Goal: Task Accomplishment & Management: Manage account settings

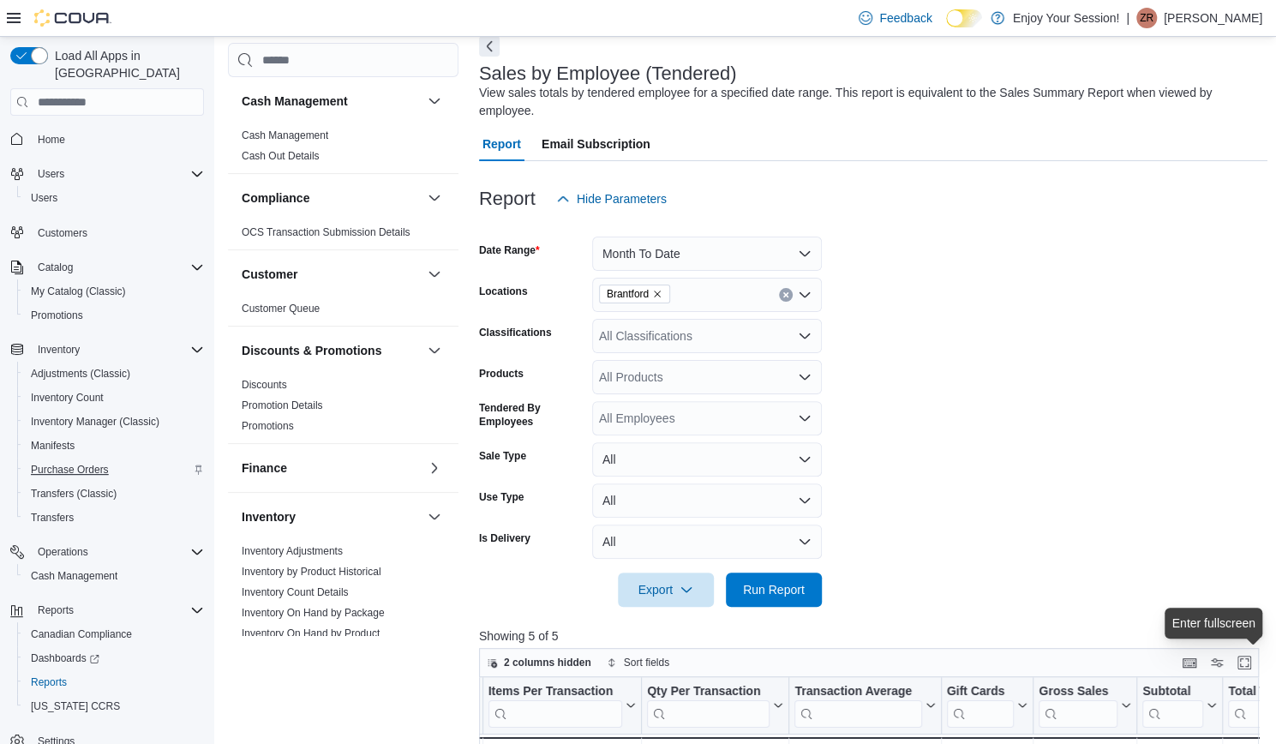
scroll to position [15, 0]
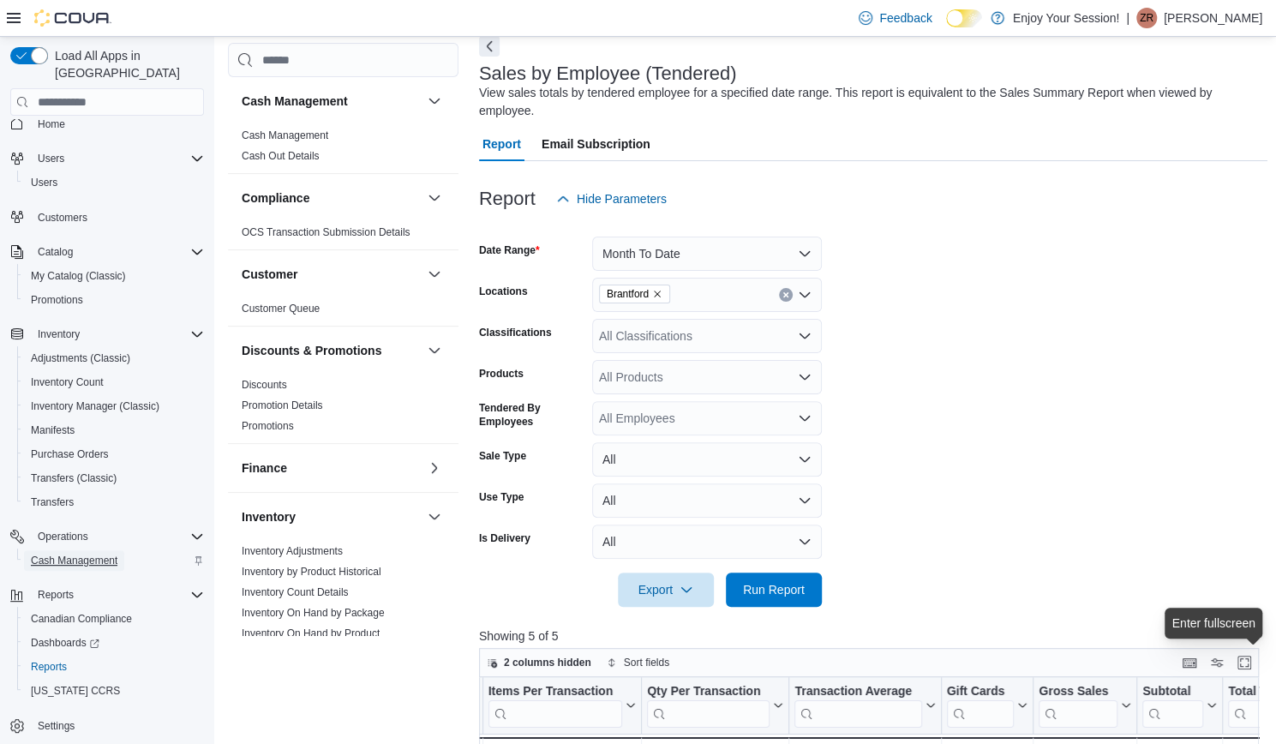
click at [57, 554] on span "Cash Management" at bounding box center [74, 561] width 87 height 14
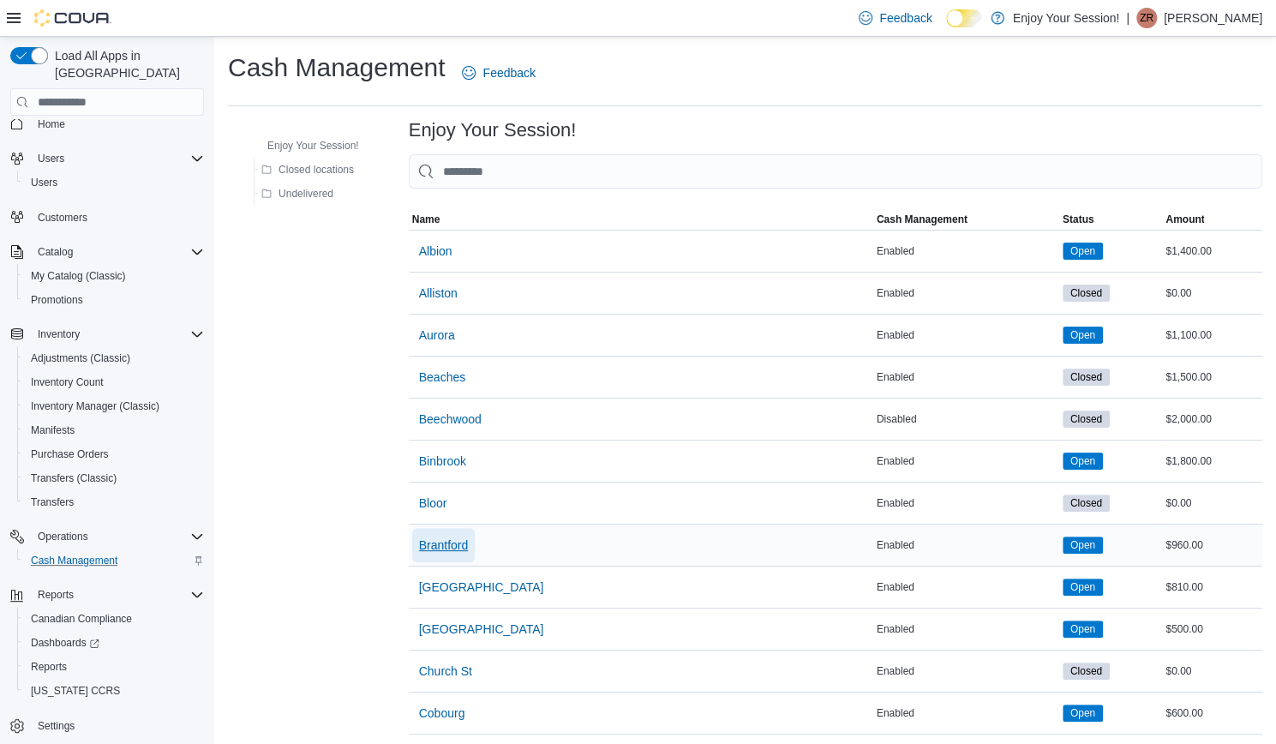
click at [461, 541] on span "Brantford" at bounding box center [444, 544] width 50 height 17
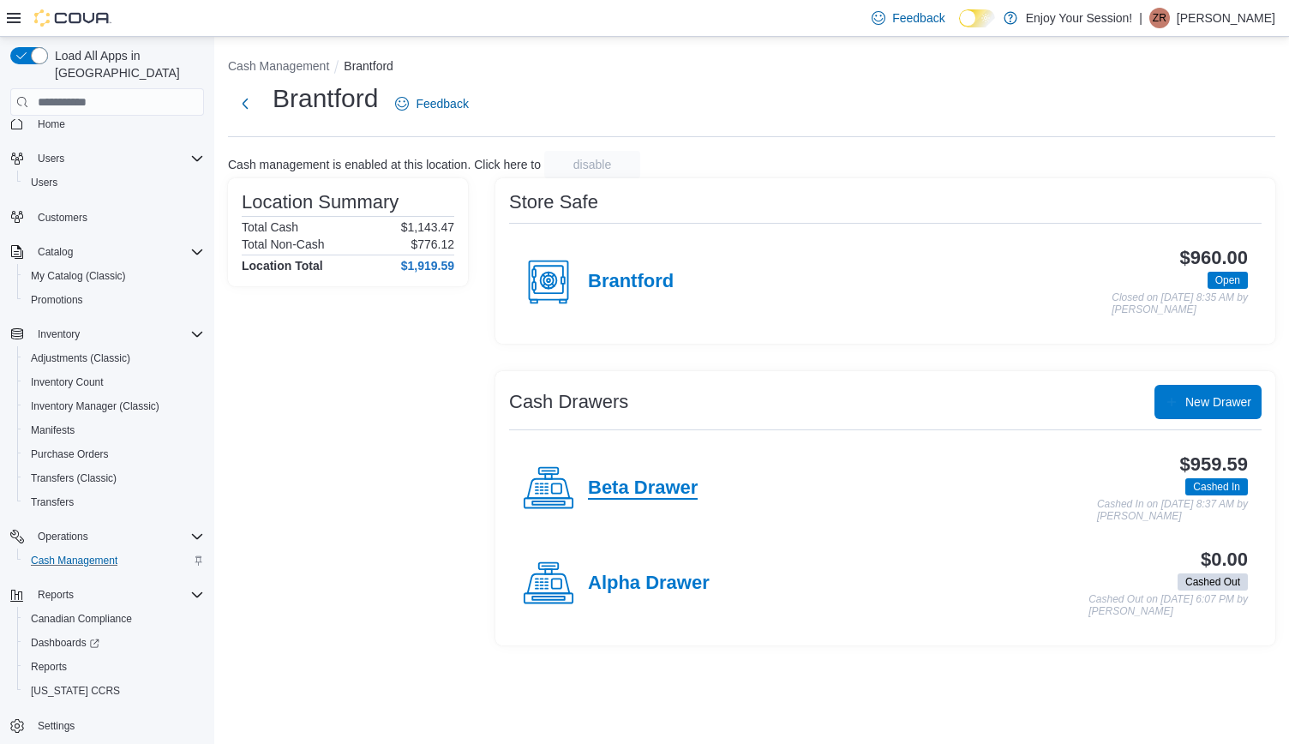
click at [672, 485] on h4 "Beta Drawer" at bounding box center [643, 488] width 110 height 22
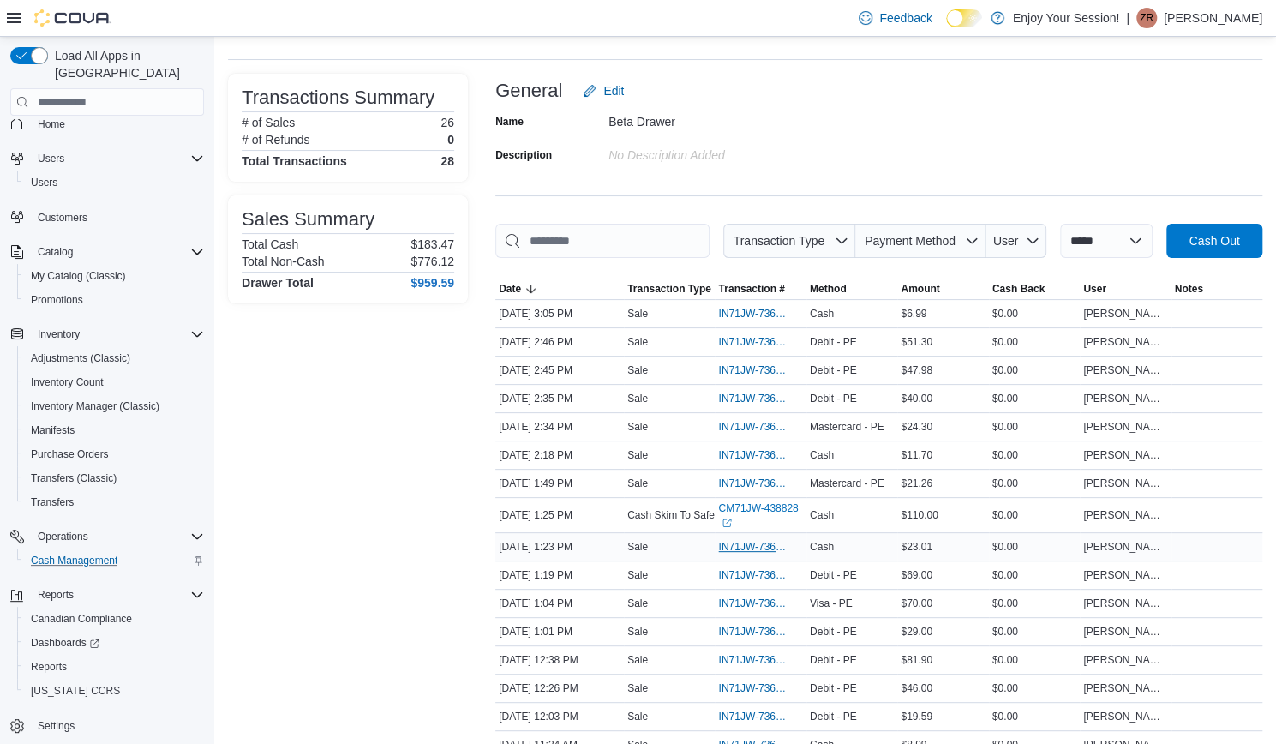
scroll to position [74, 0]
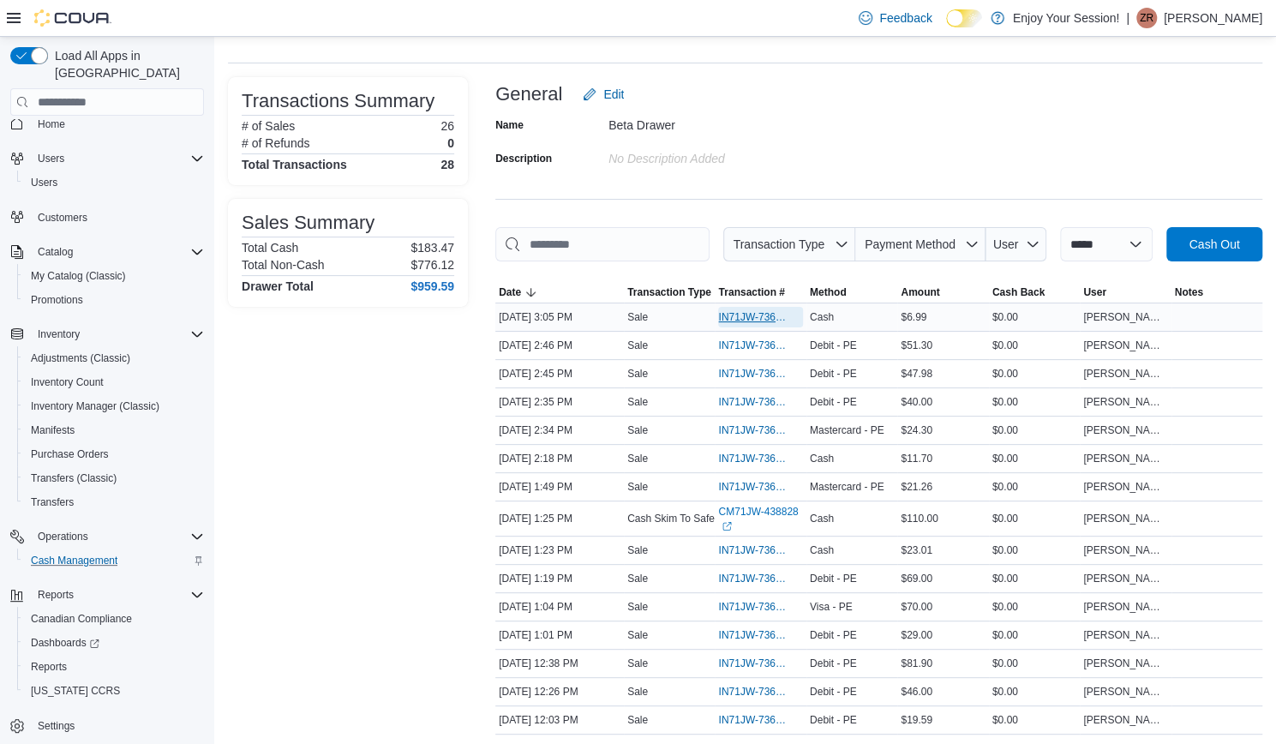
click at [770, 314] on span "IN71JW-7364610" at bounding box center [751, 317] width 67 height 14
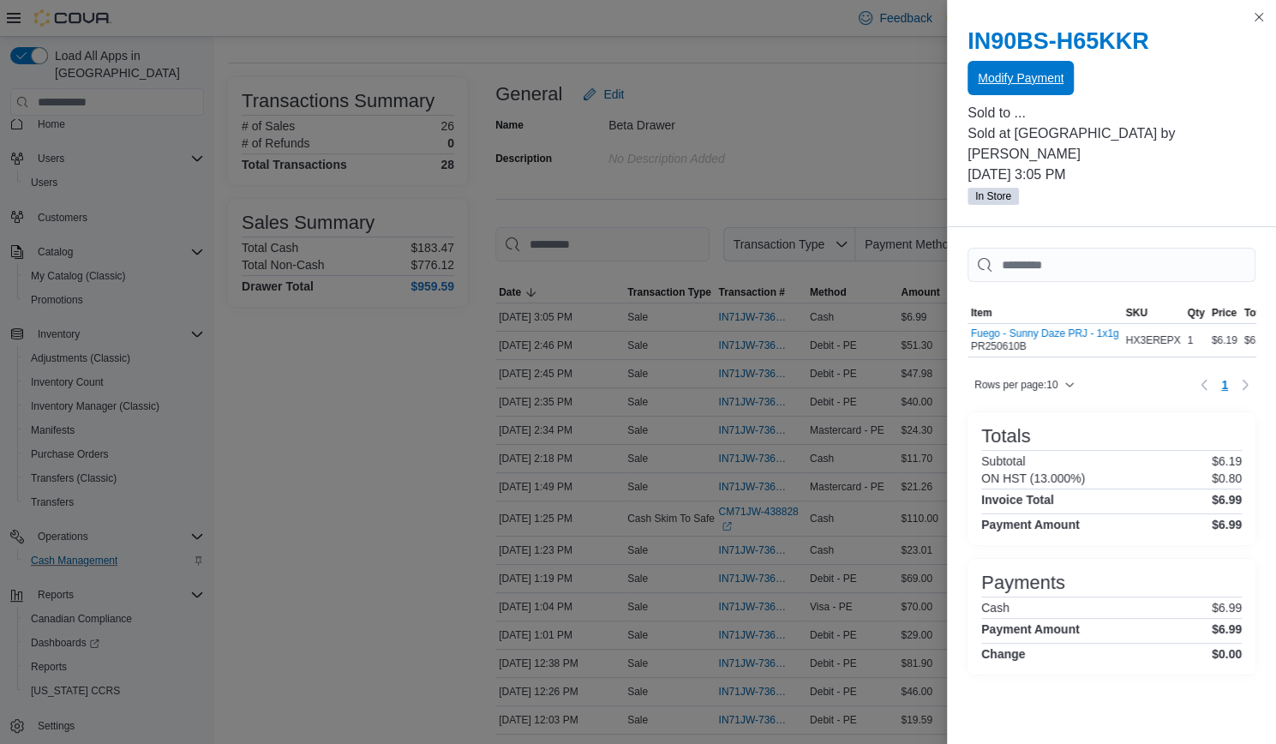
click at [1012, 86] on span "Modify Payment" at bounding box center [1021, 77] width 86 height 17
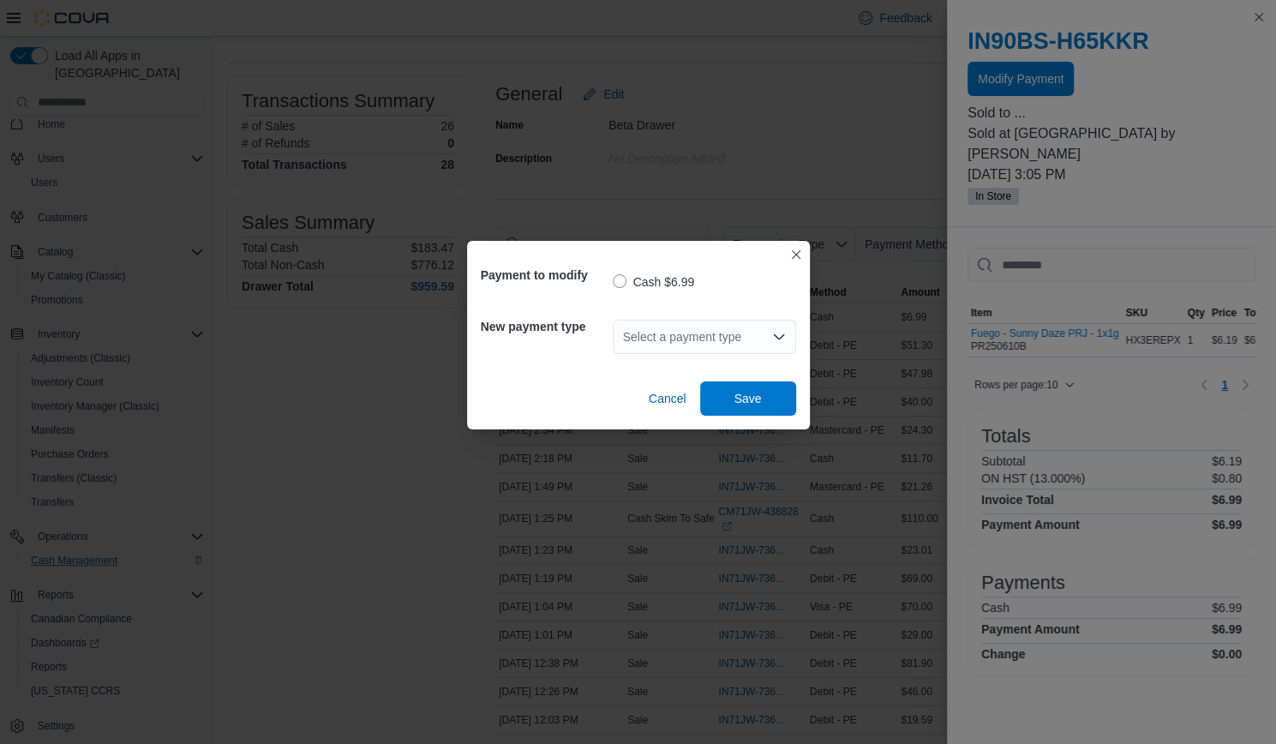
click at [693, 336] on div "Select a payment type" at bounding box center [704, 337] width 183 height 34
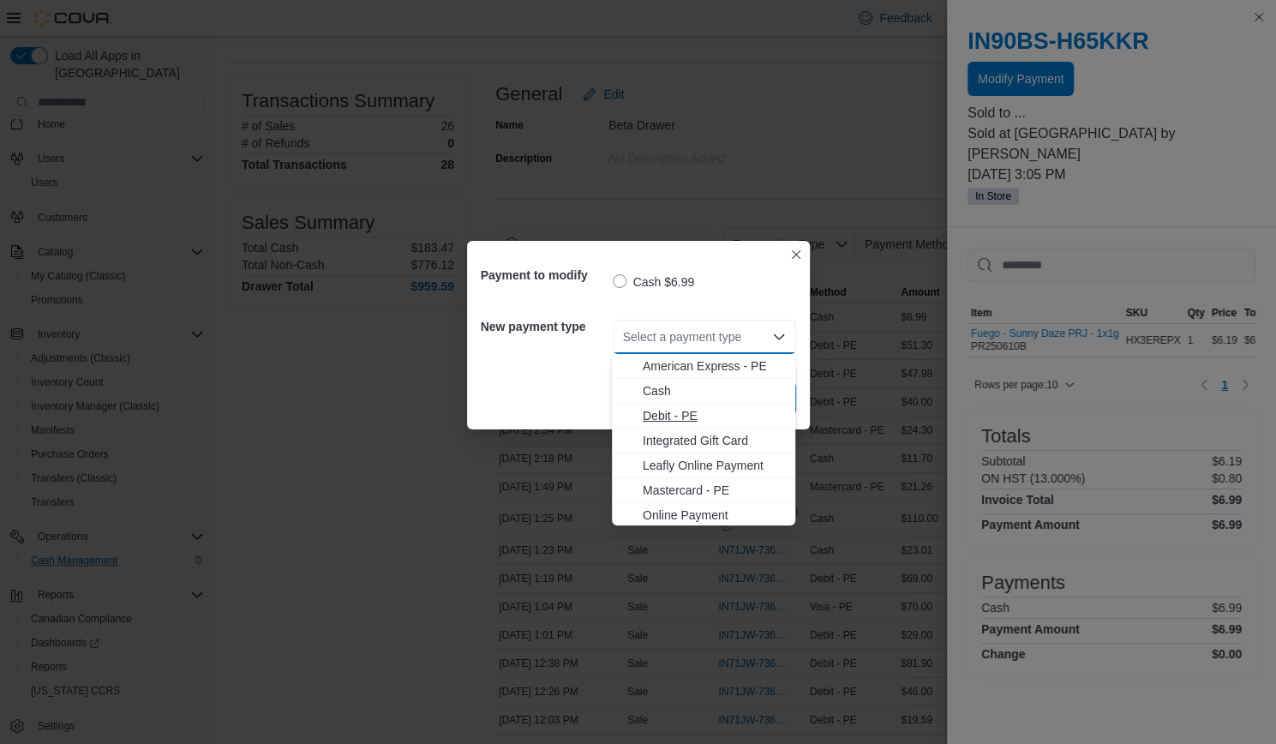
click at [680, 417] on span "Debit - PE" at bounding box center [714, 415] width 142 height 17
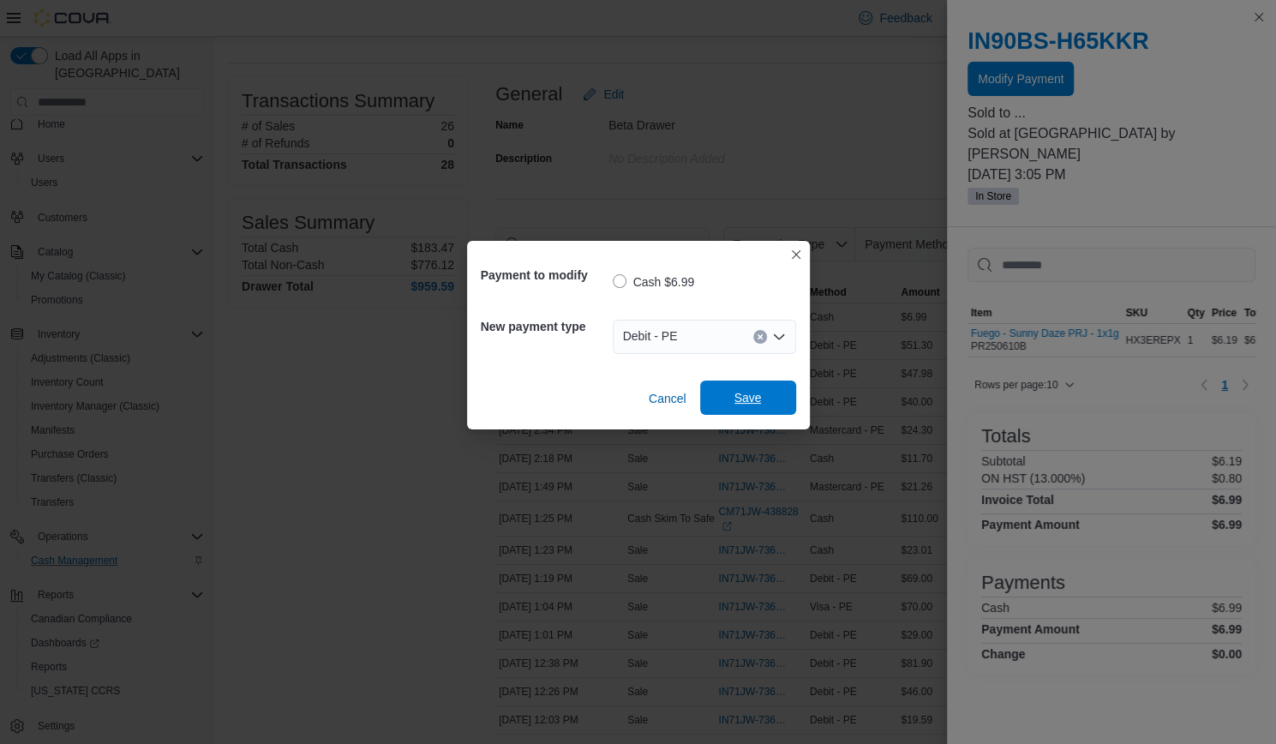
click at [734, 402] on span "Save" at bounding box center [747, 397] width 27 height 17
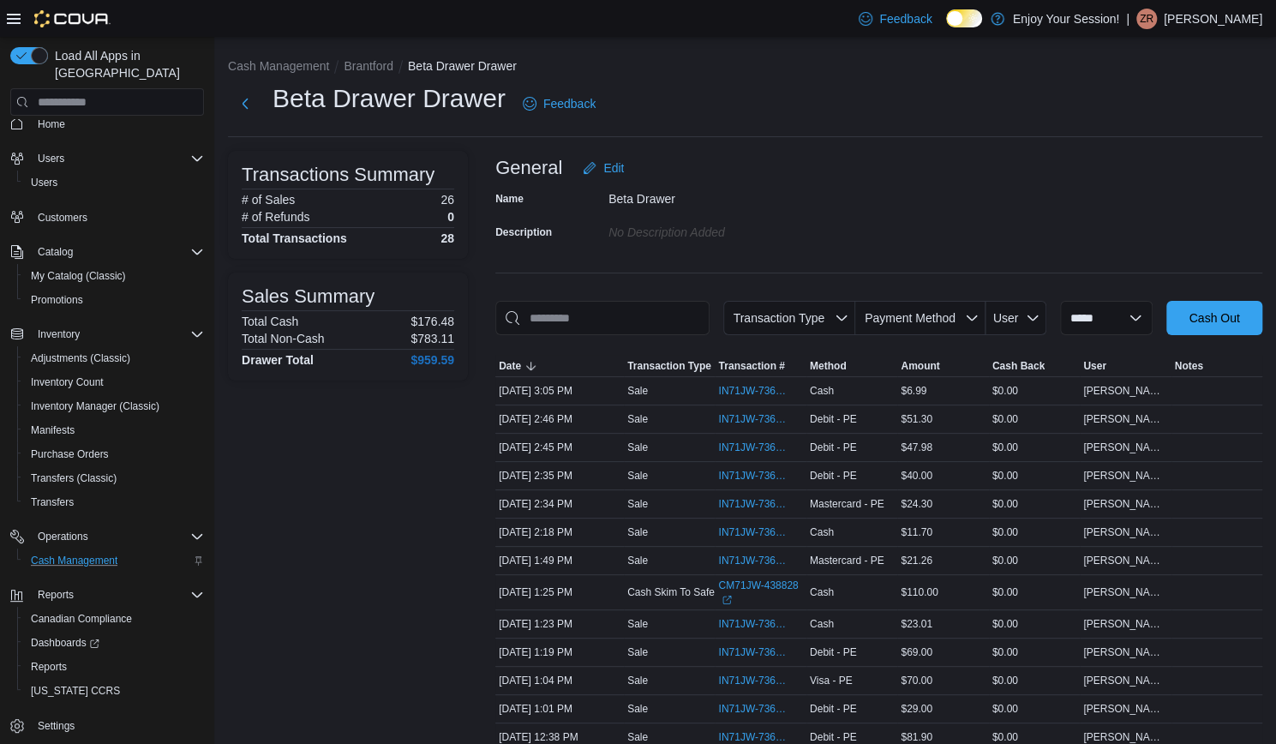
scroll to position [0, 0]
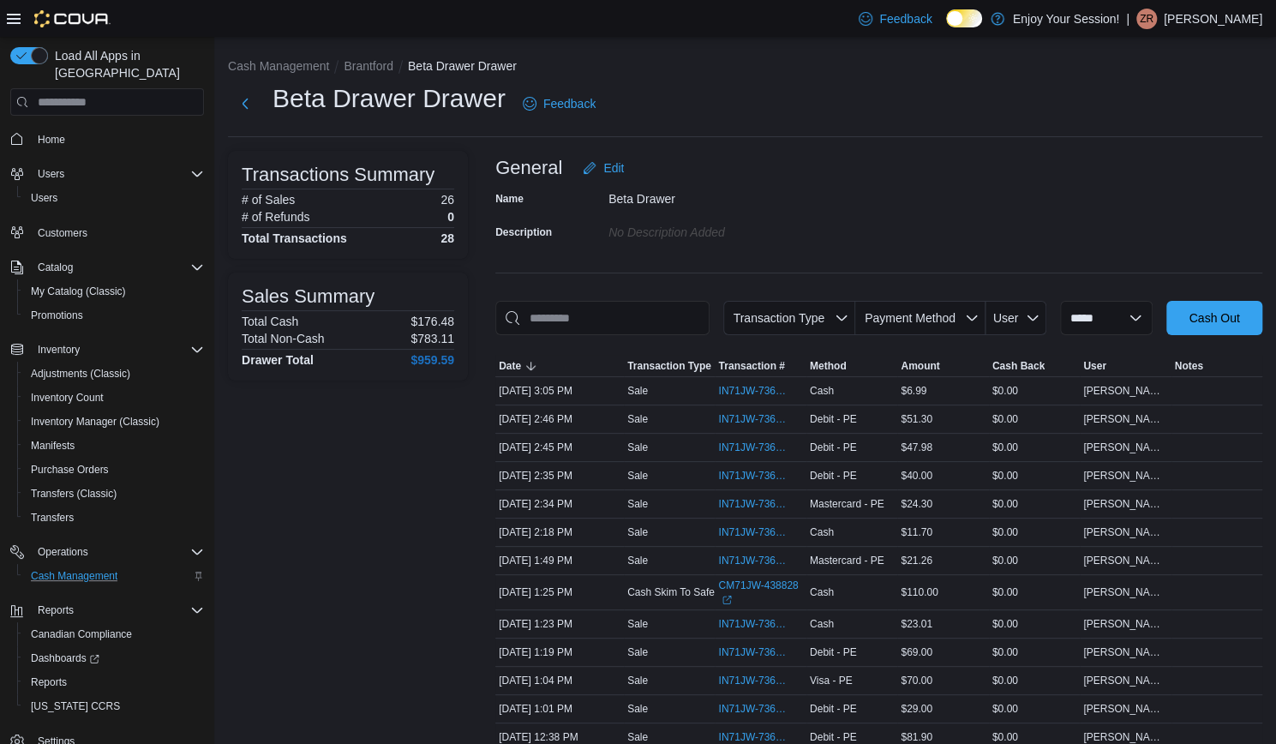
click at [967, 19] on icon at bounding box center [963, 19] width 7 height 8
